Goal: Check status

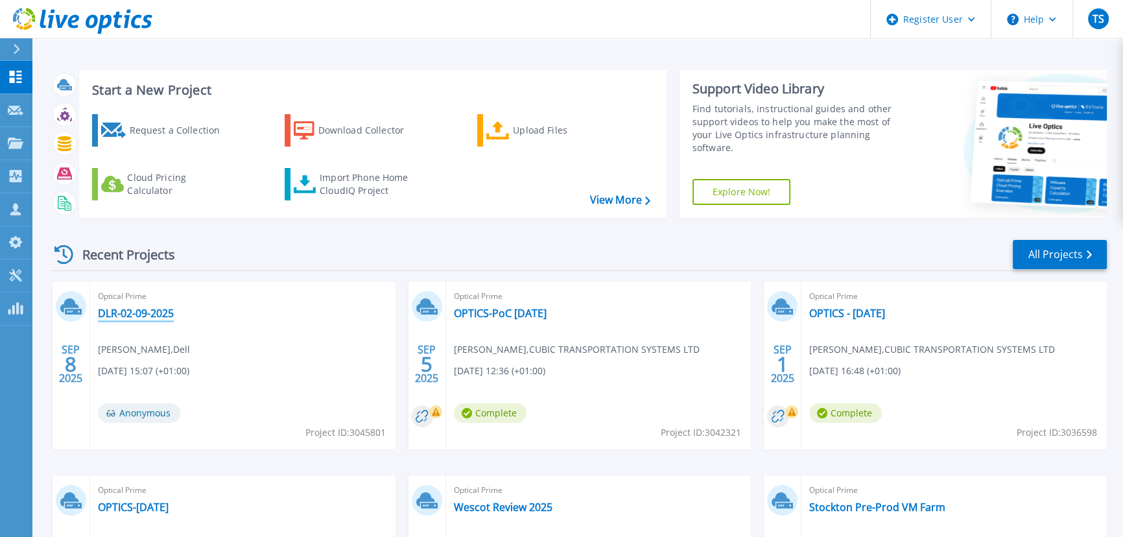
click at [141, 314] on link "DLR-02-09-2025" at bounding box center [136, 313] width 76 height 13
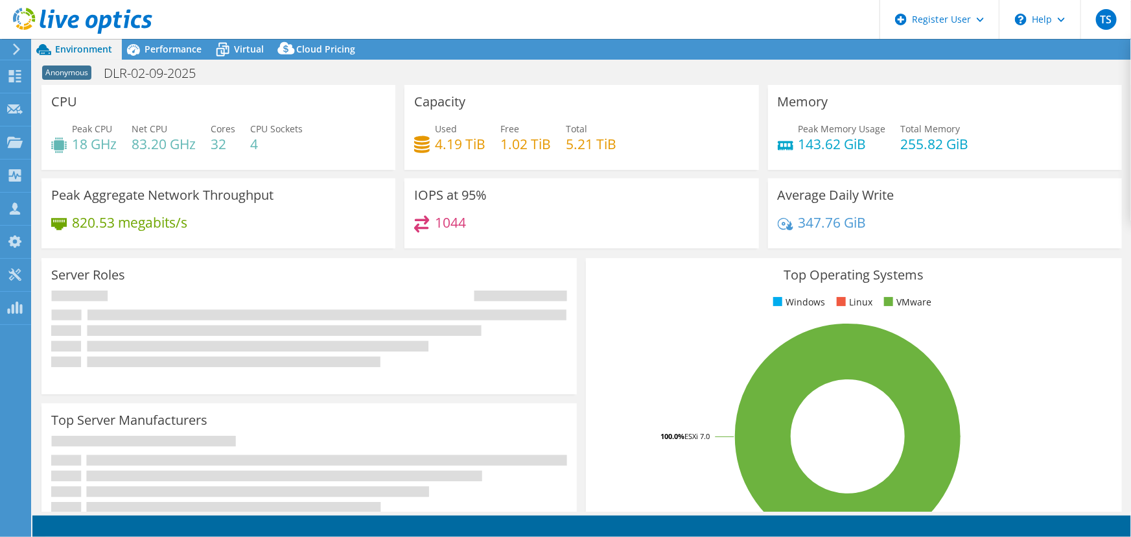
select select "USD"
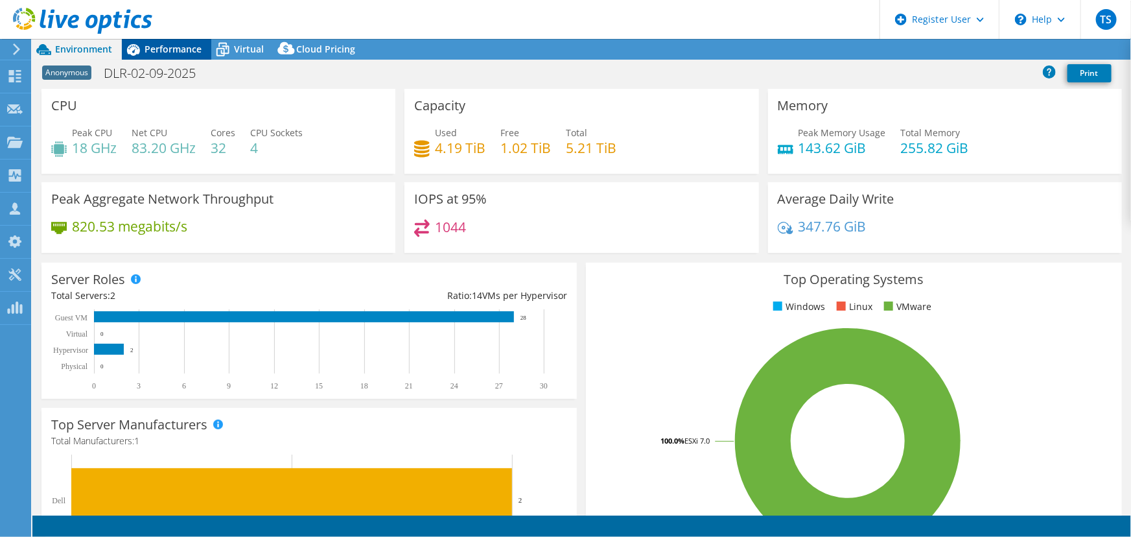
click at [169, 45] on span "Performance" at bounding box center [173, 49] width 57 height 12
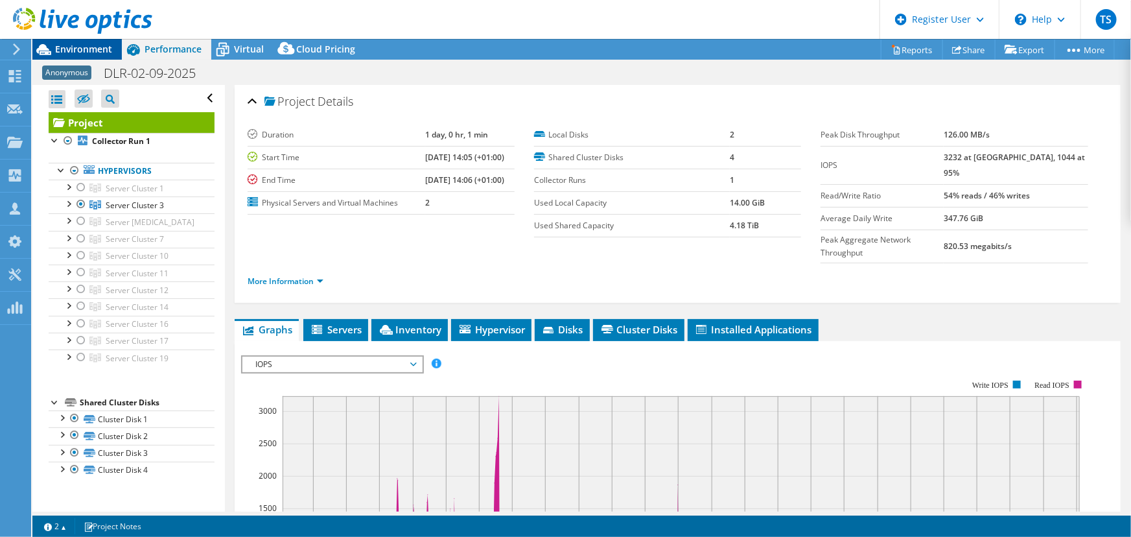
click at [79, 47] on span "Environment" at bounding box center [83, 49] width 57 height 12
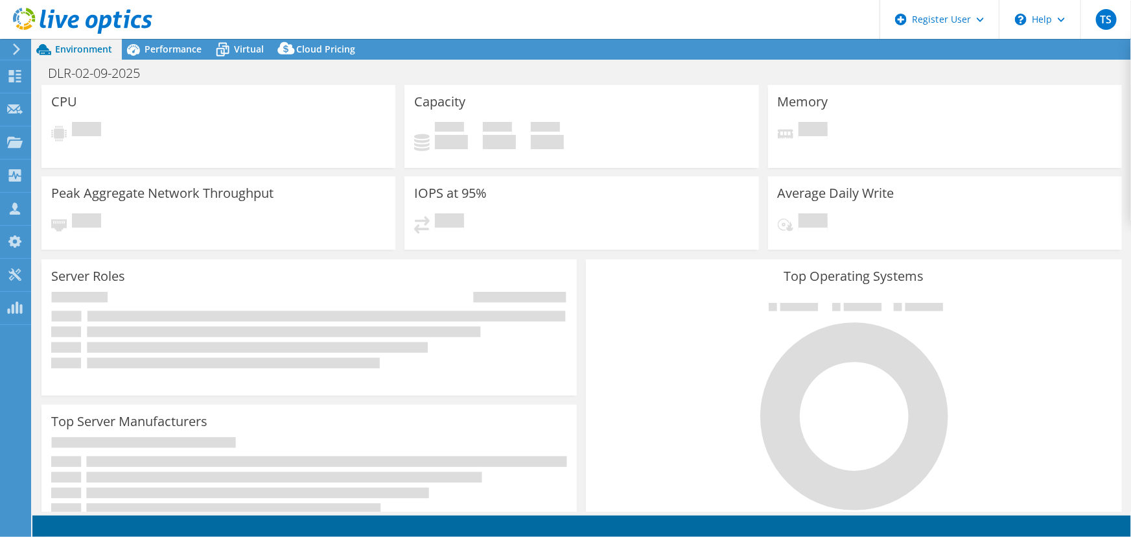
select select "USD"
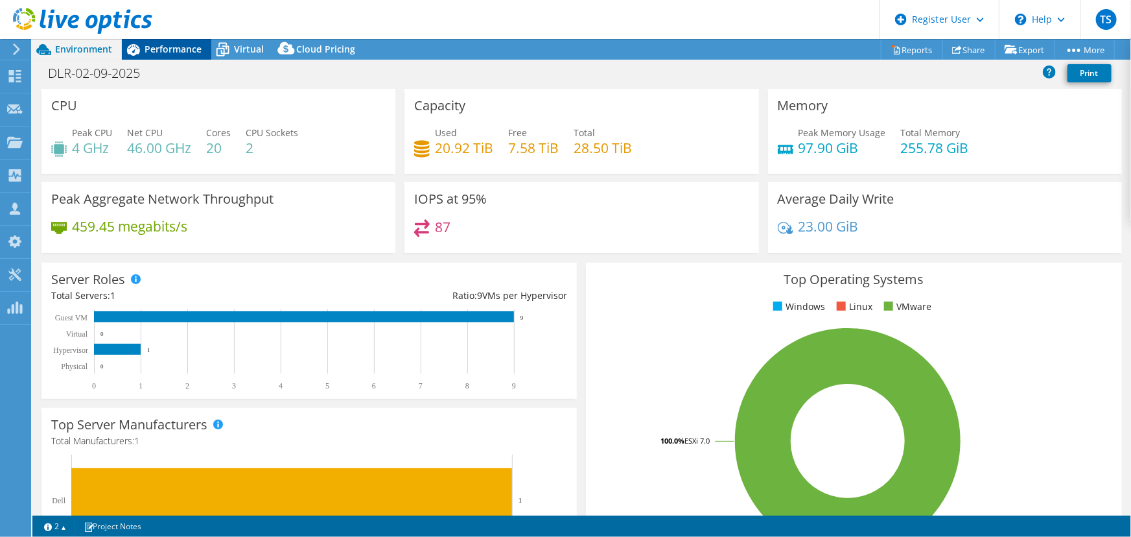
click at [173, 43] on span "Performance" at bounding box center [173, 49] width 57 height 12
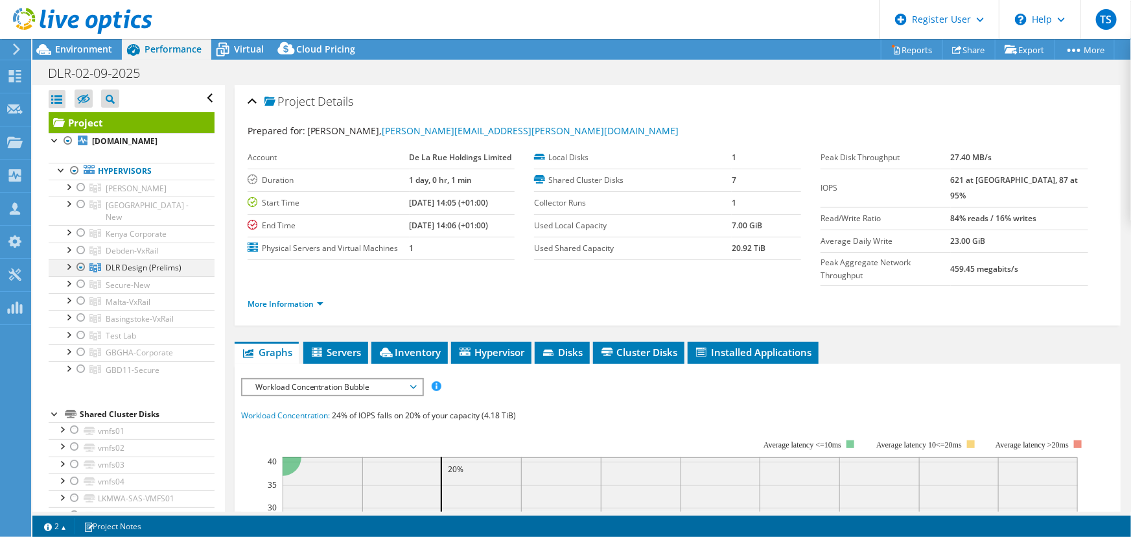
click at [66, 259] on div at bounding box center [68, 265] width 13 height 13
click at [65, 137] on div at bounding box center [68, 141] width 13 height 16
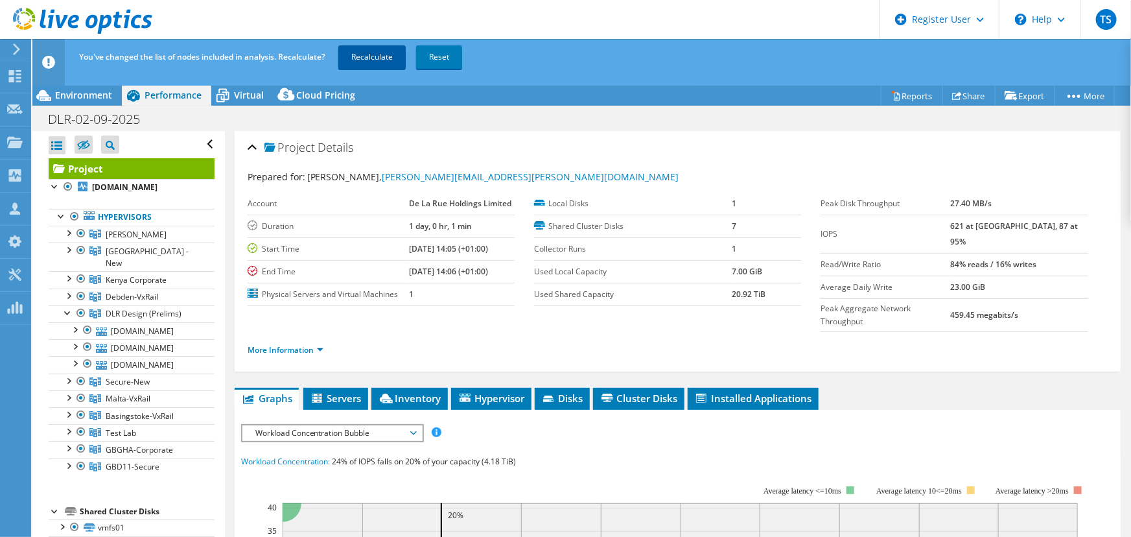
click at [370, 49] on link "Recalculate" at bounding box center [371, 56] width 67 height 23
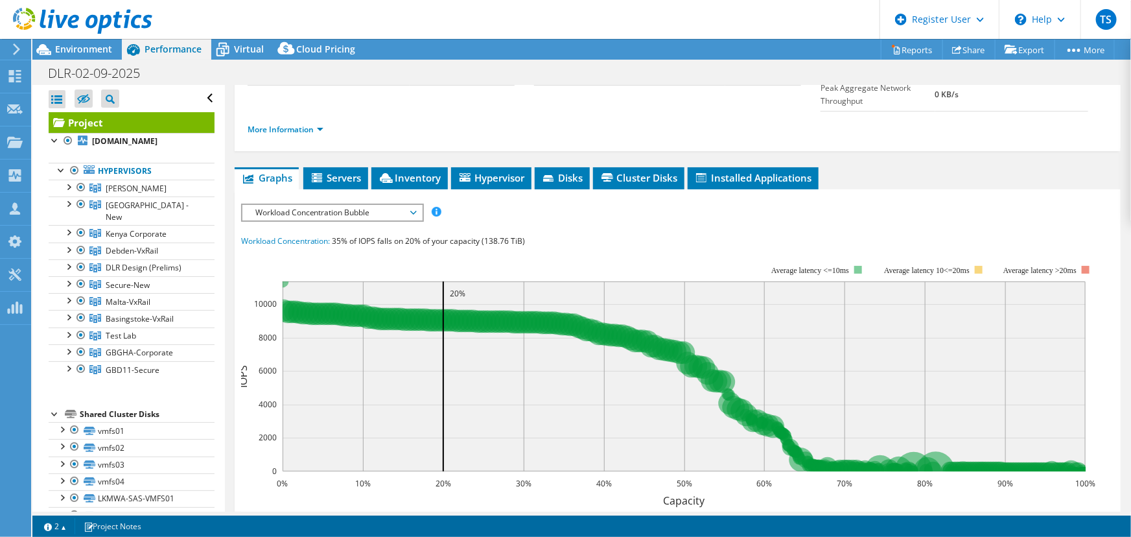
scroll to position [117, 0]
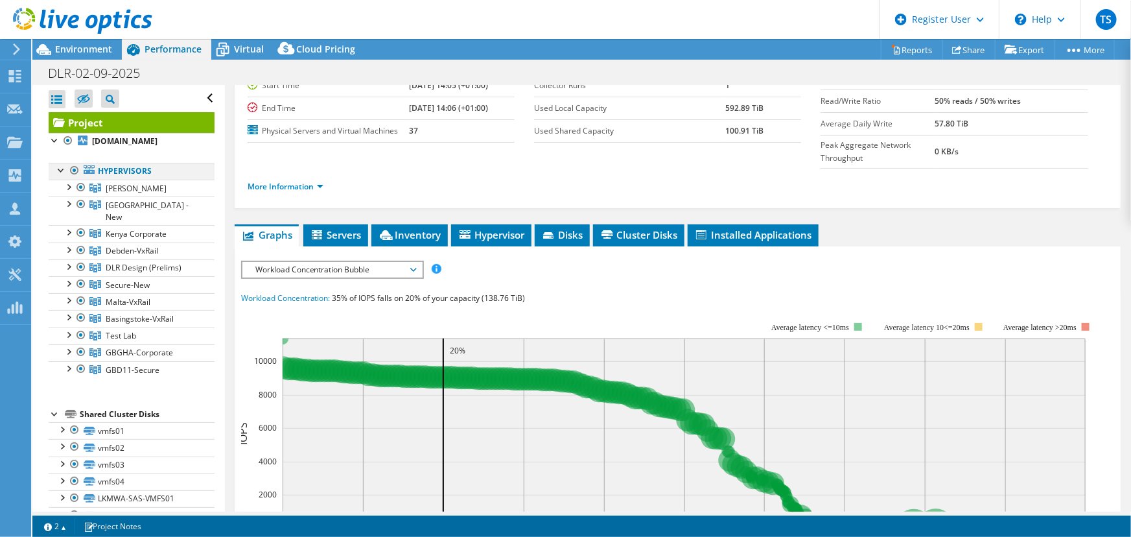
click at [71, 169] on div at bounding box center [74, 171] width 13 height 16
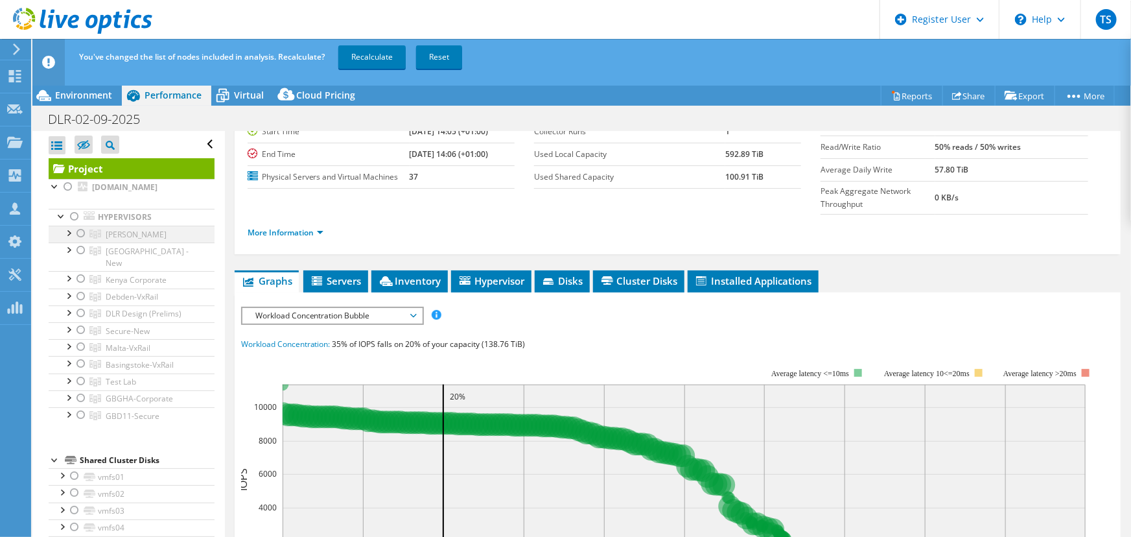
click at [81, 233] on div at bounding box center [81, 234] width 13 height 16
click at [373, 58] on link "Recalculate" at bounding box center [371, 56] width 67 height 23
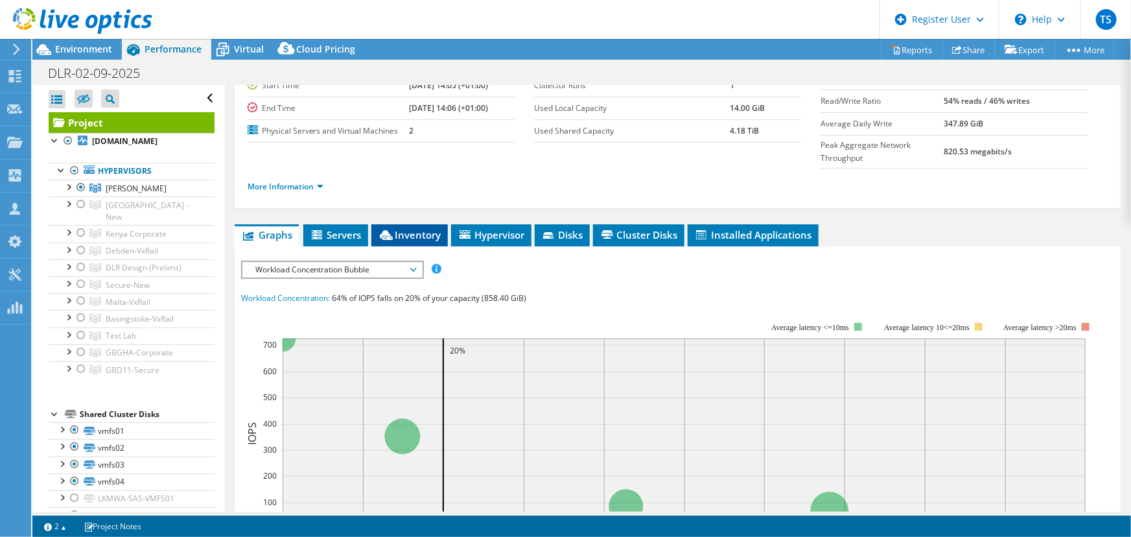
click at [418, 228] on span "Inventory" at bounding box center [410, 234] width 64 height 13
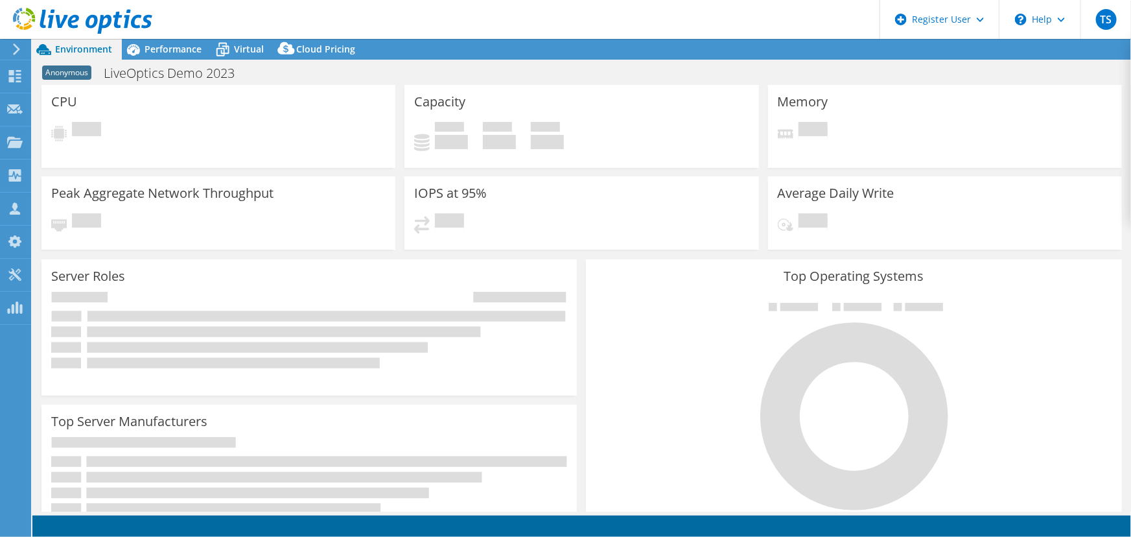
select select "EULondon"
select select "USD"
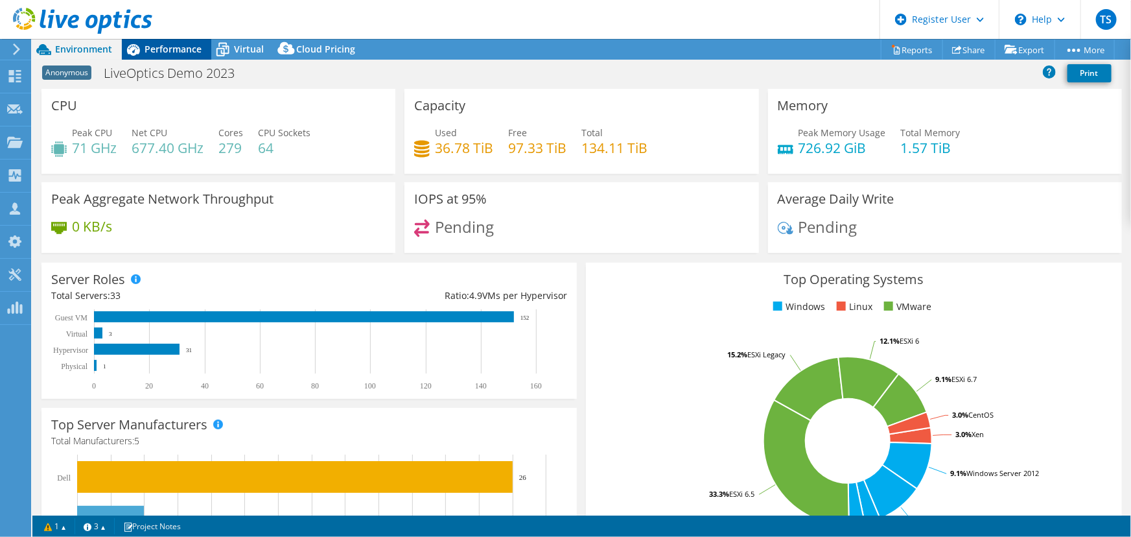
click at [155, 42] on div "Performance" at bounding box center [166, 49] width 89 height 21
